Goal: Navigation & Orientation: Find specific page/section

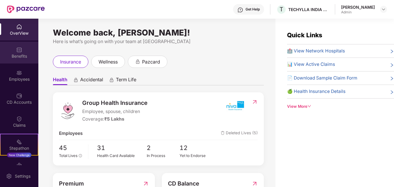
click at [20, 57] on div "Benefits" at bounding box center [19, 56] width 38 height 6
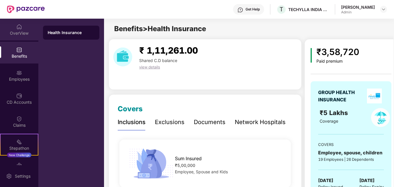
click at [16, 29] on img at bounding box center [19, 27] width 6 height 6
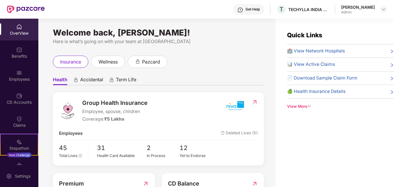
click at [250, 133] on span "Deleted Lives (5)" at bounding box center [239, 133] width 37 height 7
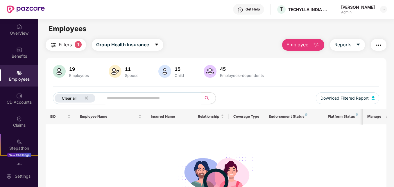
click at [88, 98] on icon "close" at bounding box center [87, 98] width 4 height 4
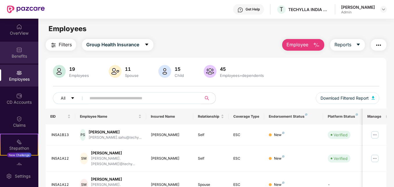
click at [22, 54] on div "Benefits" at bounding box center [19, 56] width 38 height 6
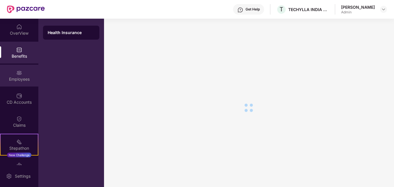
click at [17, 82] on div "Employees" at bounding box center [19, 76] width 38 height 22
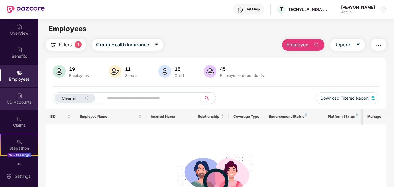
click at [13, 97] on div "CD Accounts" at bounding box center [19, 99] width 38 height 22
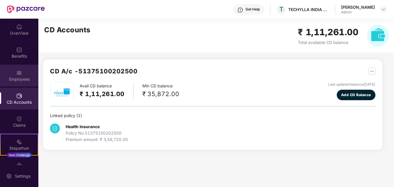
click at [15, 78] on div "Employees" at bounding box center [19, 79] width 38 height 6
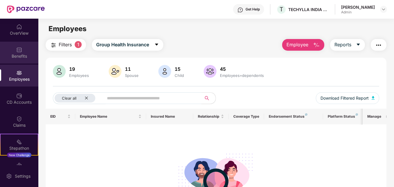
click at [17, 59] on div "Benefits" at bounding box center [19, 56] width 38 height 6
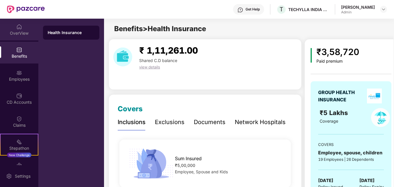
click at [17, 27] on img at bounding box center [19, 27] width 6 height 6
